Goal: Task Accomplishment & Management: Manage account settings

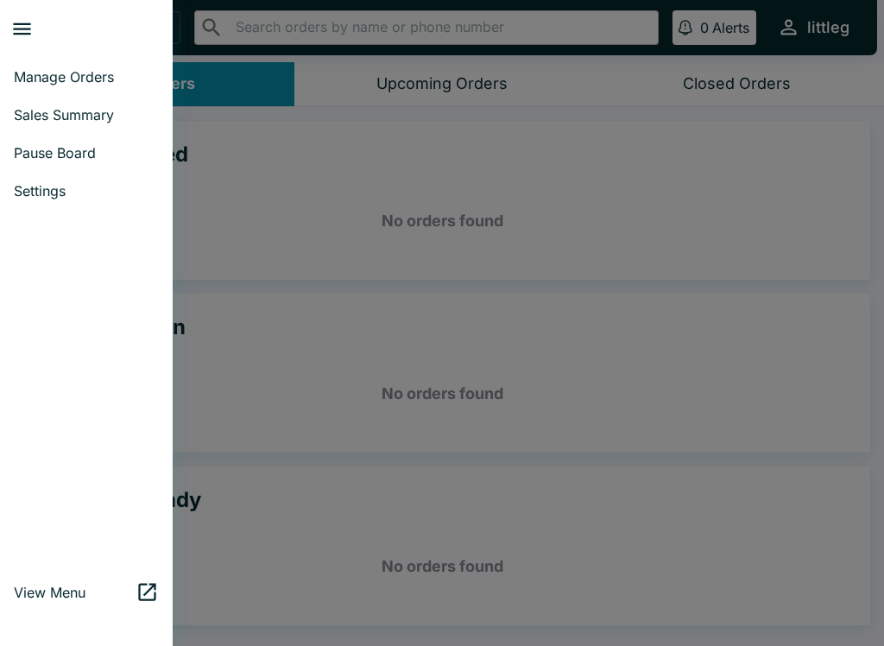
click at [81, 153] on span "Pause Board" at bounding box center [86, 152] width 145 height 17
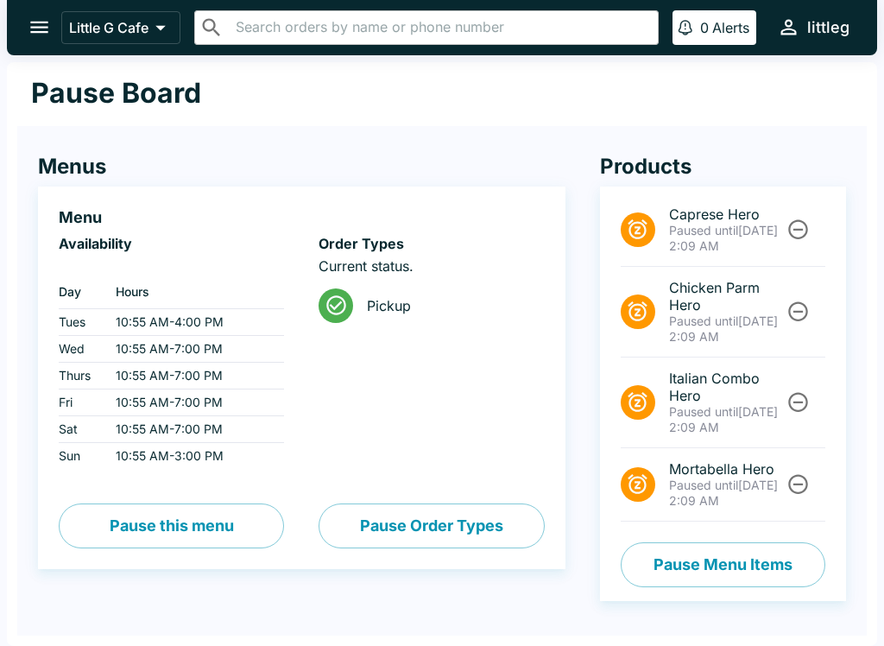
click at [766, 559] on button "Pause Menu Items" at bounding box center [723, 564] width 205 height 45
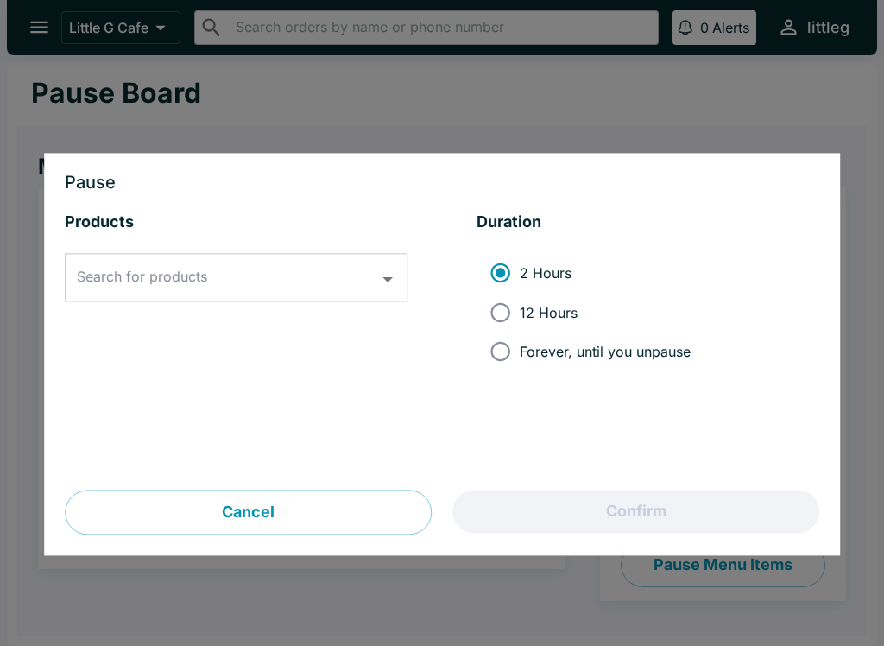
click at [518, 304] on input "12 Hours" at bounding box center [500, 312] width 39 height 39
radio input "true"
click at [394, 274] on icon "Open" at bounding box center [387, 279] width 23 height 23
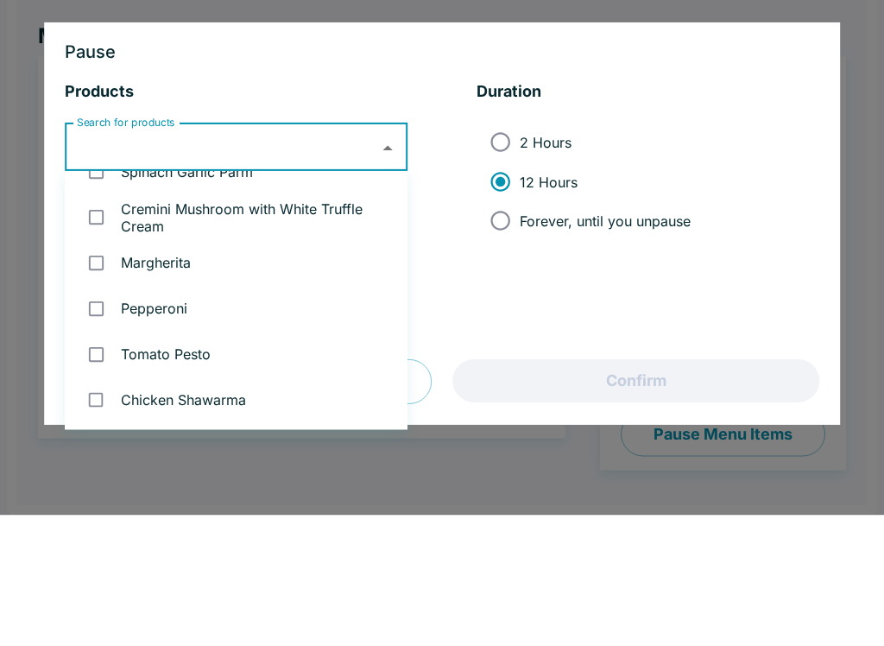
scroll to position [208, 0]
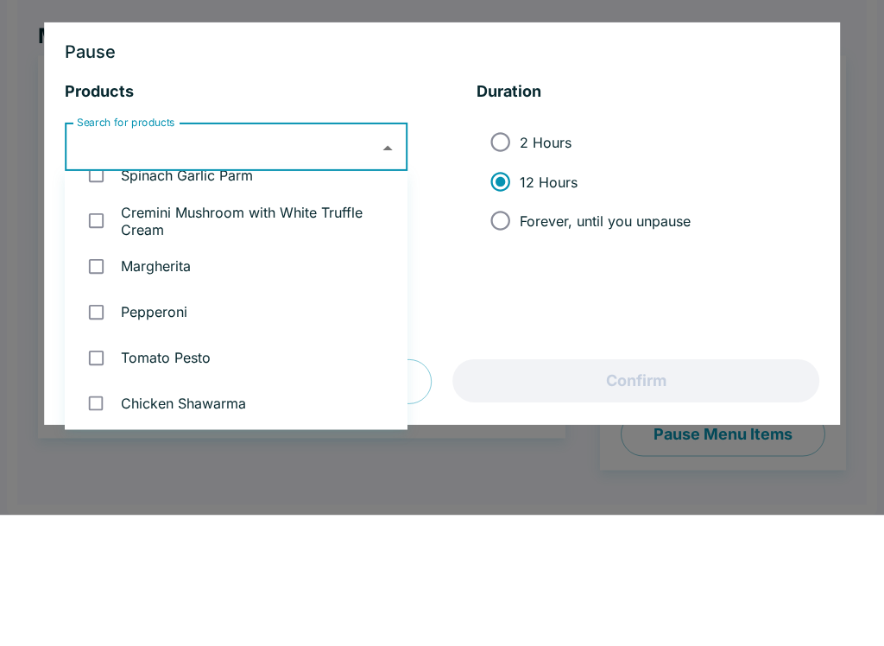
click at [230, 283] on li "Spinach Garlic Parm" at bounding box center [236, 306] width 343 height 46
checkbox input "true"
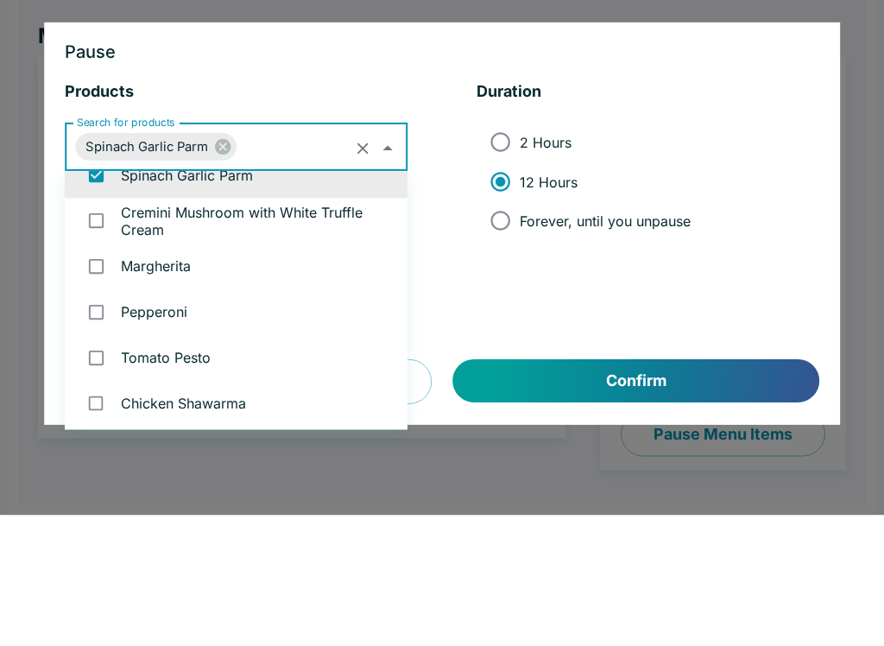
click at [222, 329] on li "Cremini Mushroom with White Truffle Cream" at bounding box center [236, 352] width 343 height 46
checkbox input "true"
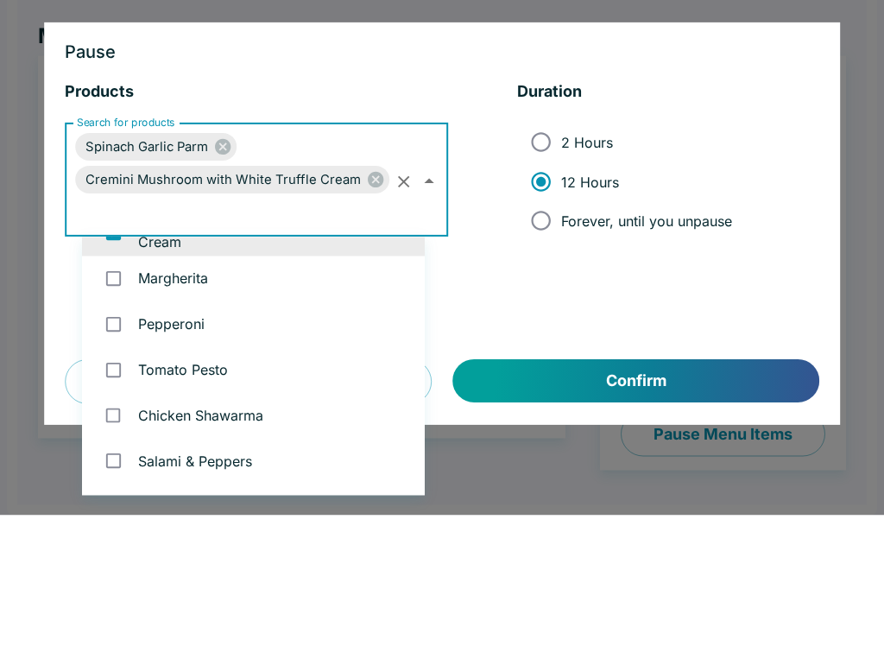
scroll to position [260, 0]
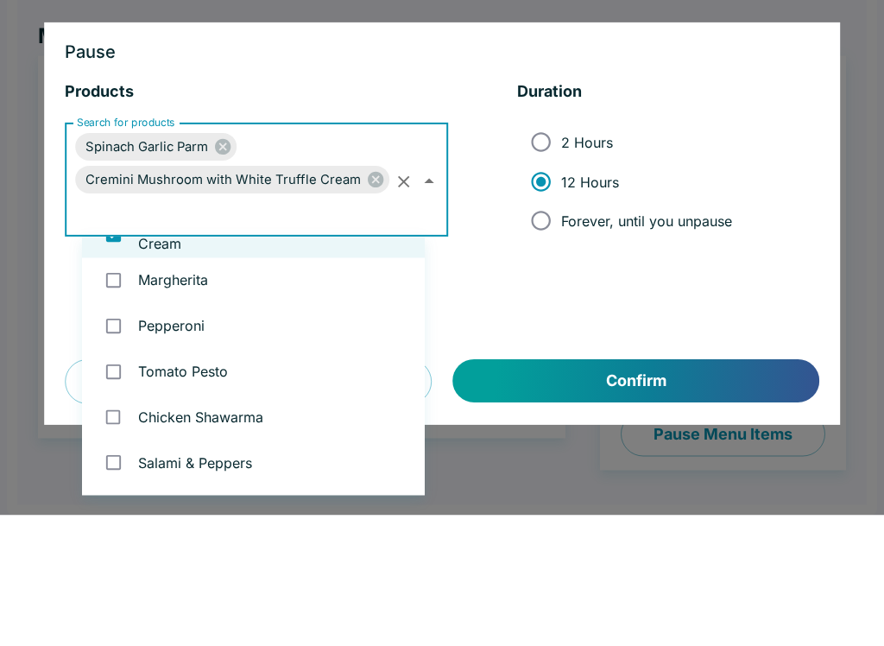
click at [222, 388] on li "Margherita" at bounding box center [253, 411] width 343 height 46
checkbox input "true"
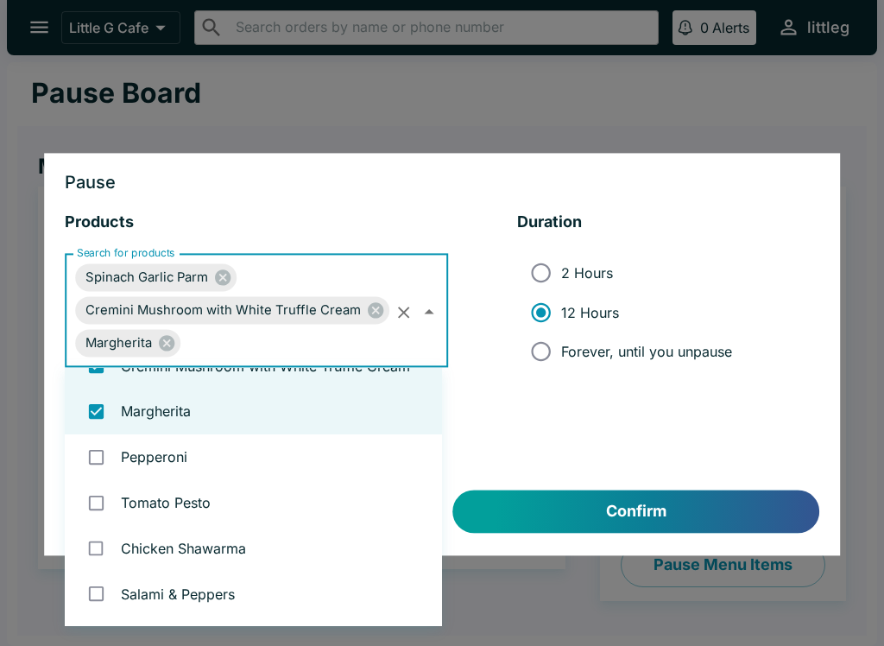
click at [188, 460] on li "Pepperoni" at bounding box center [253, 457] width 377 height 46
checkbox input "true"
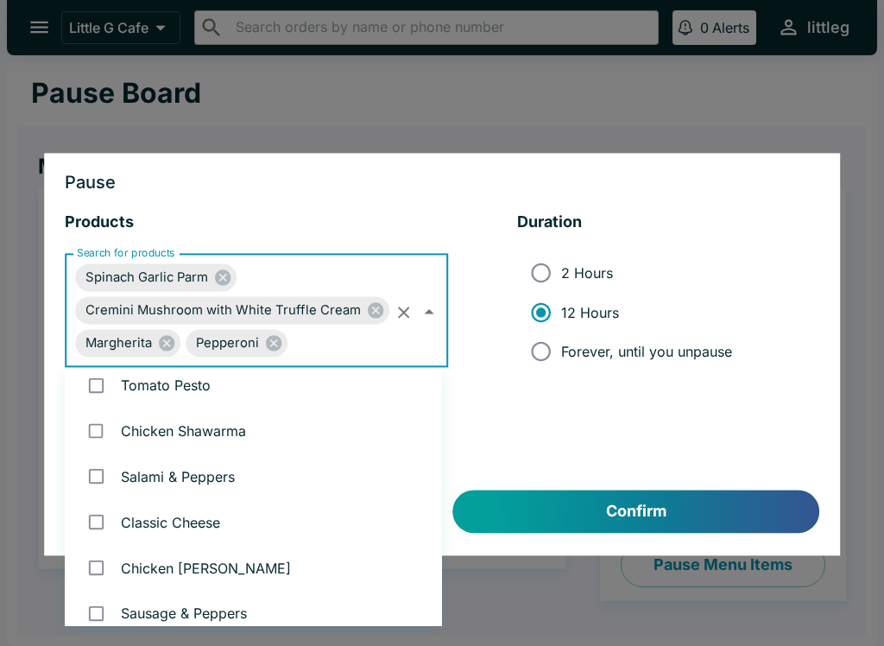
scroll to position [377, 0]
click at [211, 520] on li "Classic Cheese" at bounding box center [253, 522] width 377 height 46
checkbox input "true"
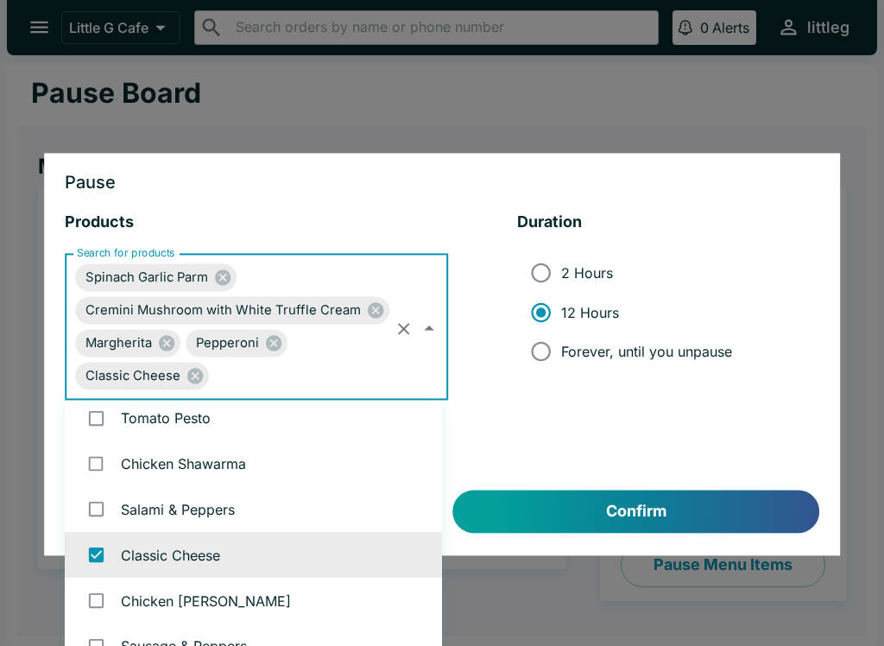
scroll to position [479, 0]
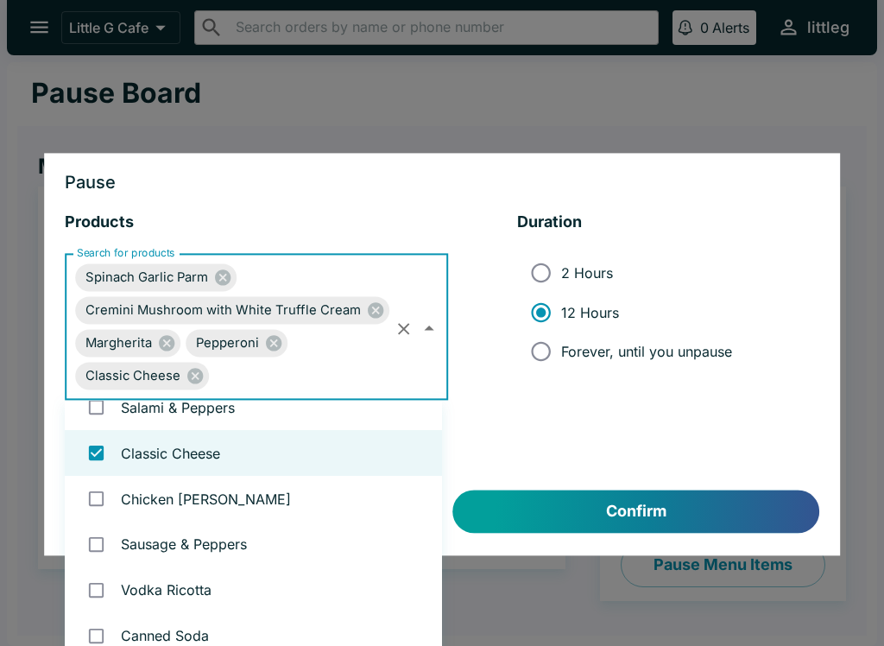
click at [214, 496] on li "Chicken [PERSON_NAME]" at bounding box center [253, 499] width 377 height 46
checkbox input "true"
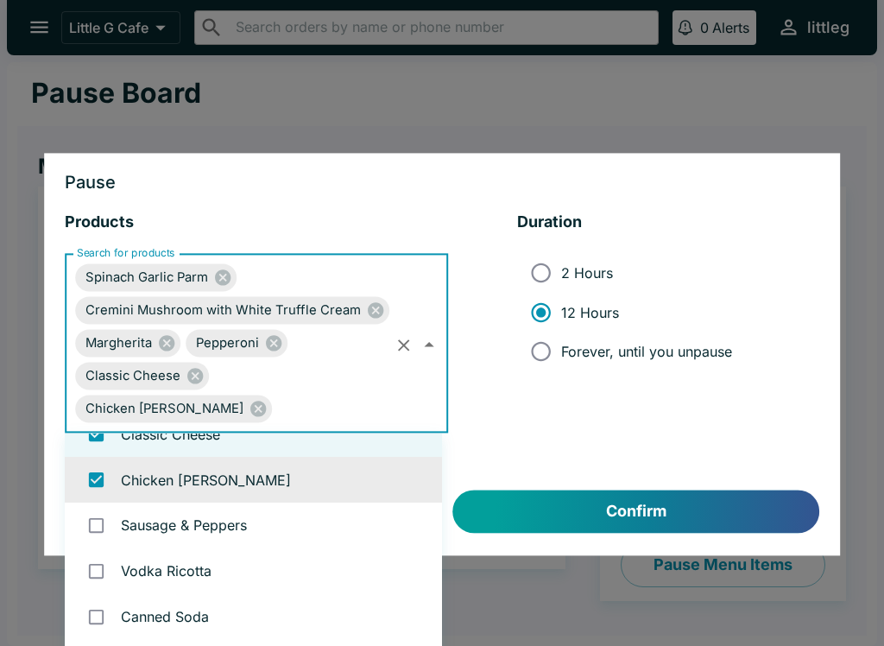
scroll to position [531, 0]
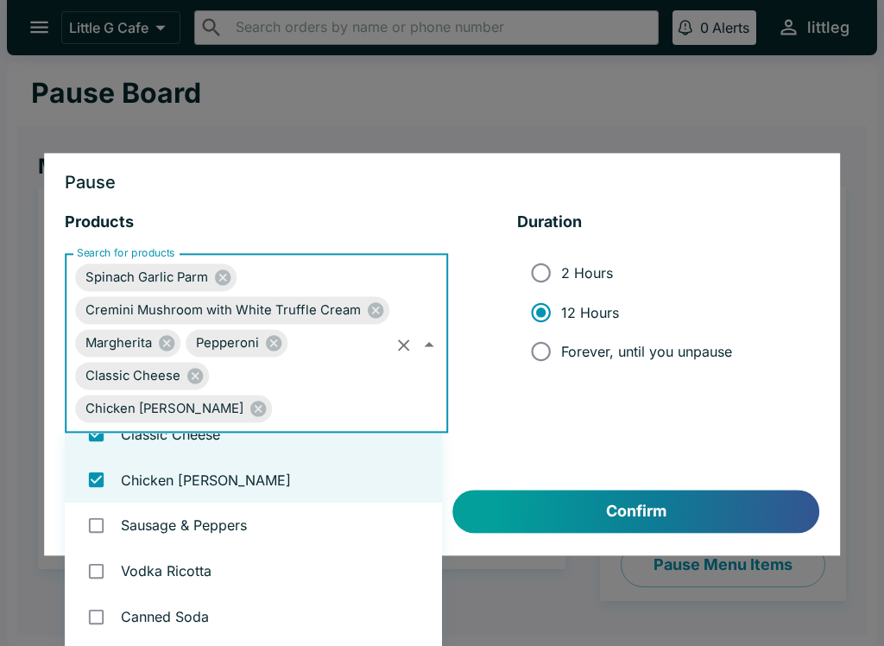
click at [196, 569] on li "Vodka Ricotta" at bounding box center [253, 571] width 377 height 46
checkbox input "true"
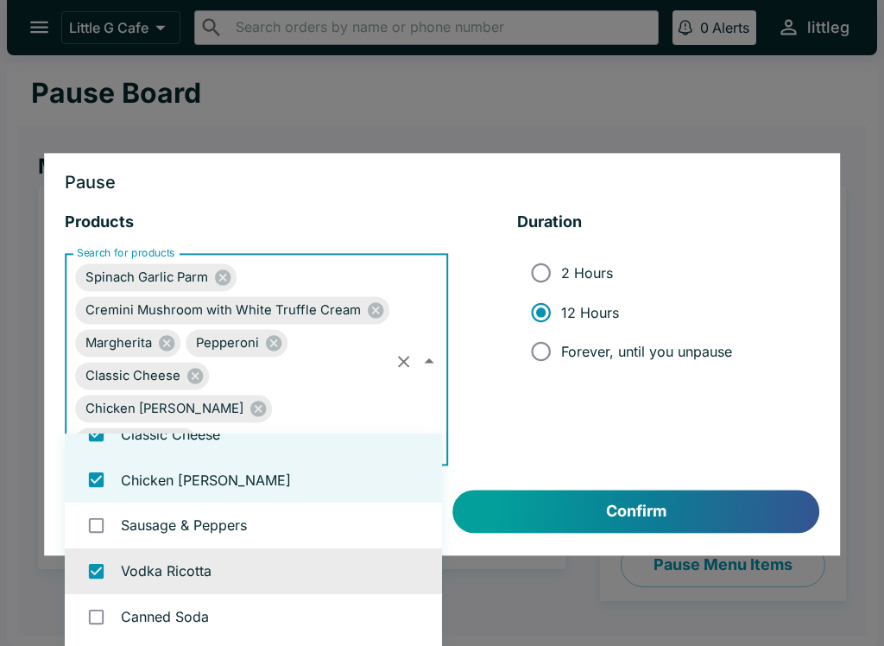
click at [230, 523] on li "Sausage & Peppers" at bounding box center [253, 525] width 377 height 46
checkbox input "true"
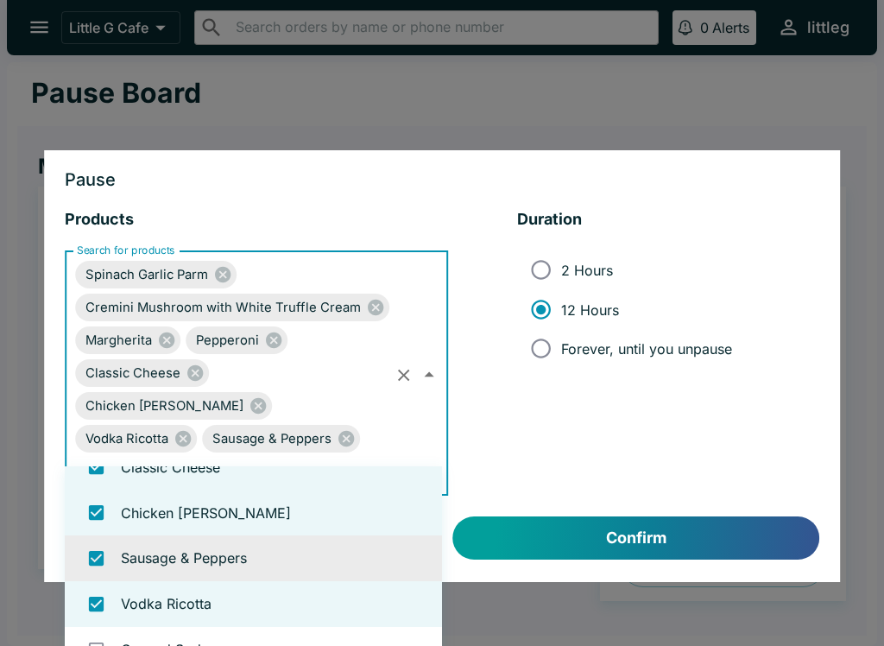
click at [640, 516] on button "Confirm" at bounding box center [636, 537] width 366 height 43
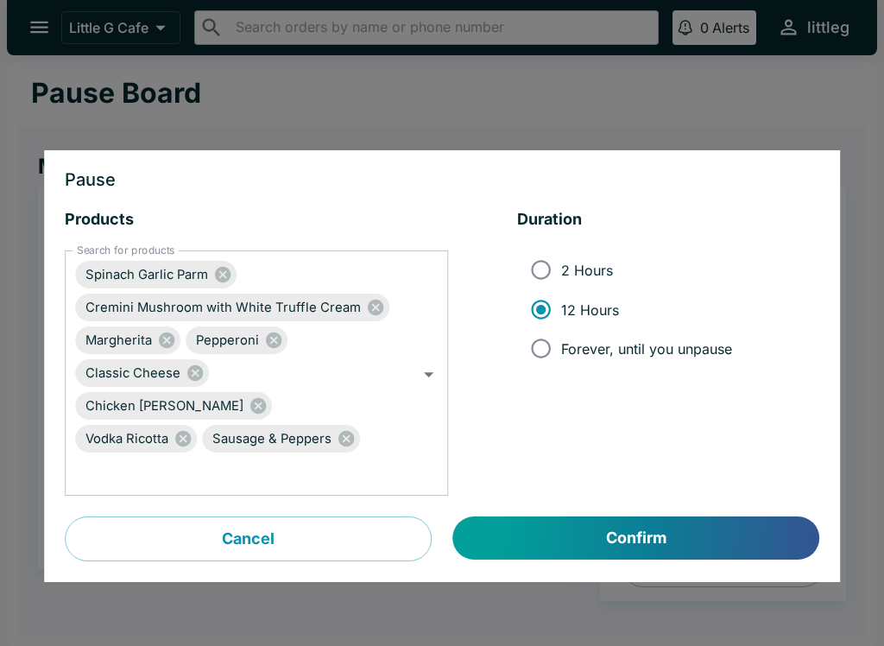
click at [709, 516] on button "Confirm" at bounding box center [636, 537] width 366 height 43
click at [629, 516] on button "Confirm" at bounding box center [636, 537] width 366 height 43
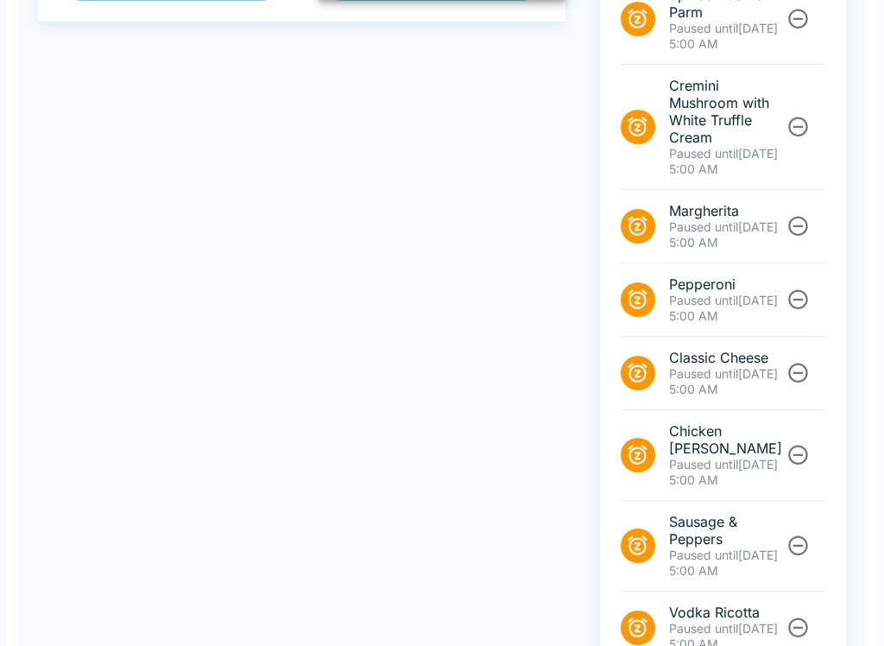
scroll to position [0, 0]
